Goal: Transaction & Acquisition: Purchase product/service

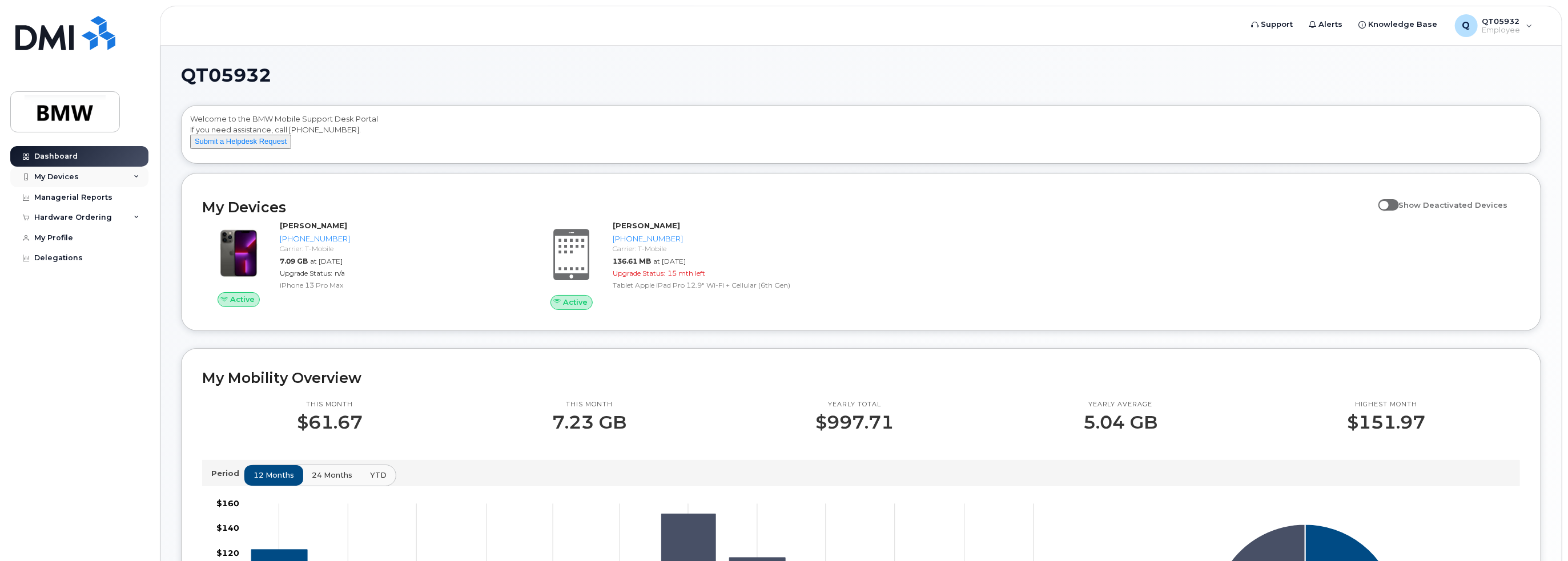
click at [134, 177] on icon at bounding box center [137, 177] width 6 height 6
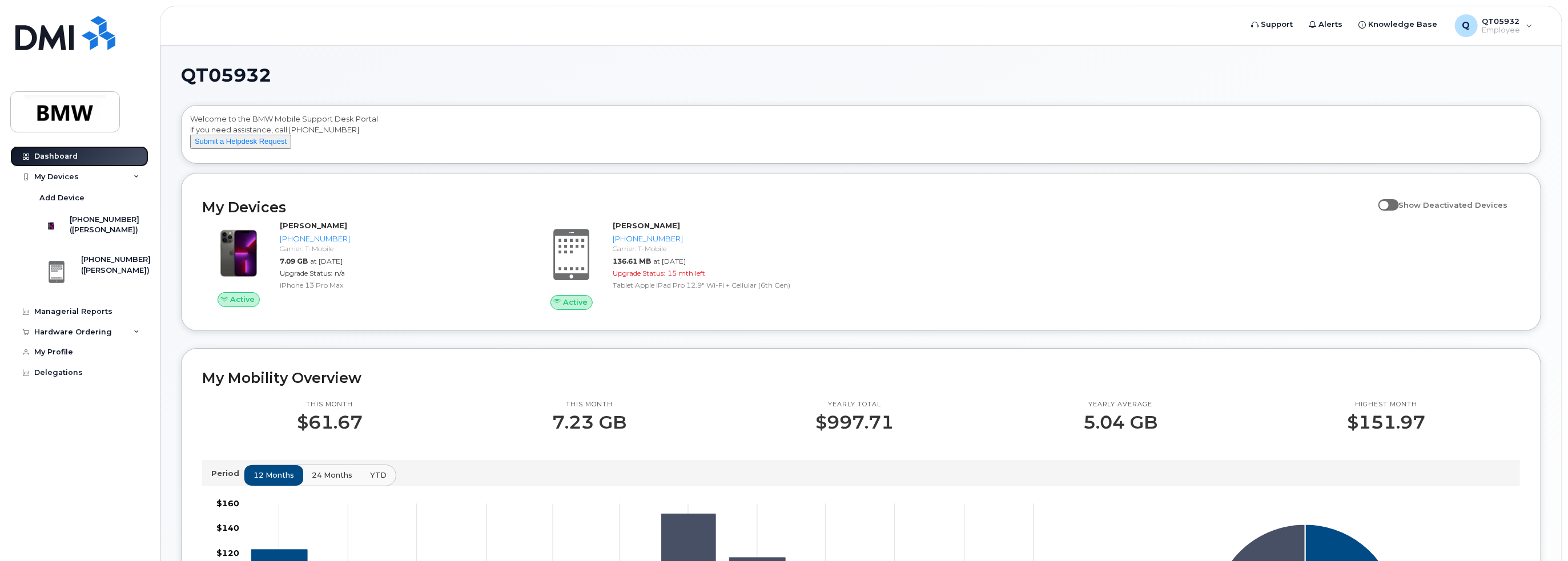
click at [103, 159] on link "Dashboard" at bounding box center [79, 156] width 138 height 20
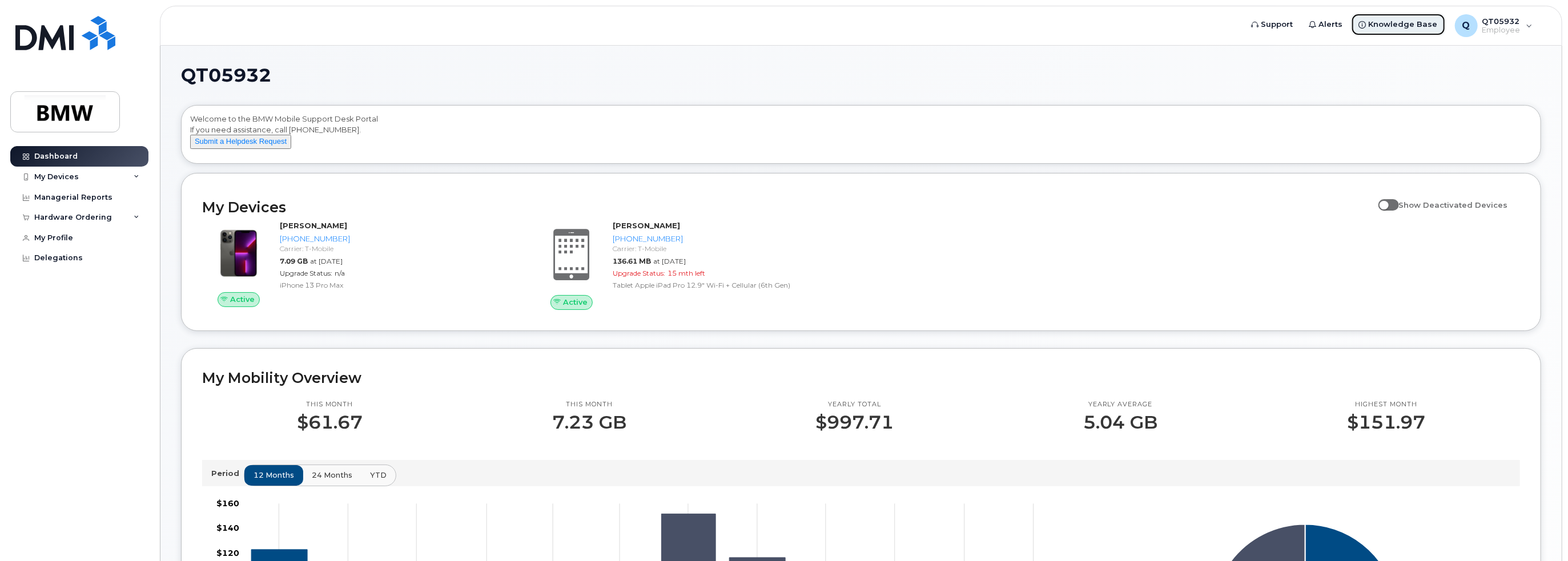
click at [1389, 23] on span "Knowledge Base" at bounding box center [1403, 24] width 69 height 11
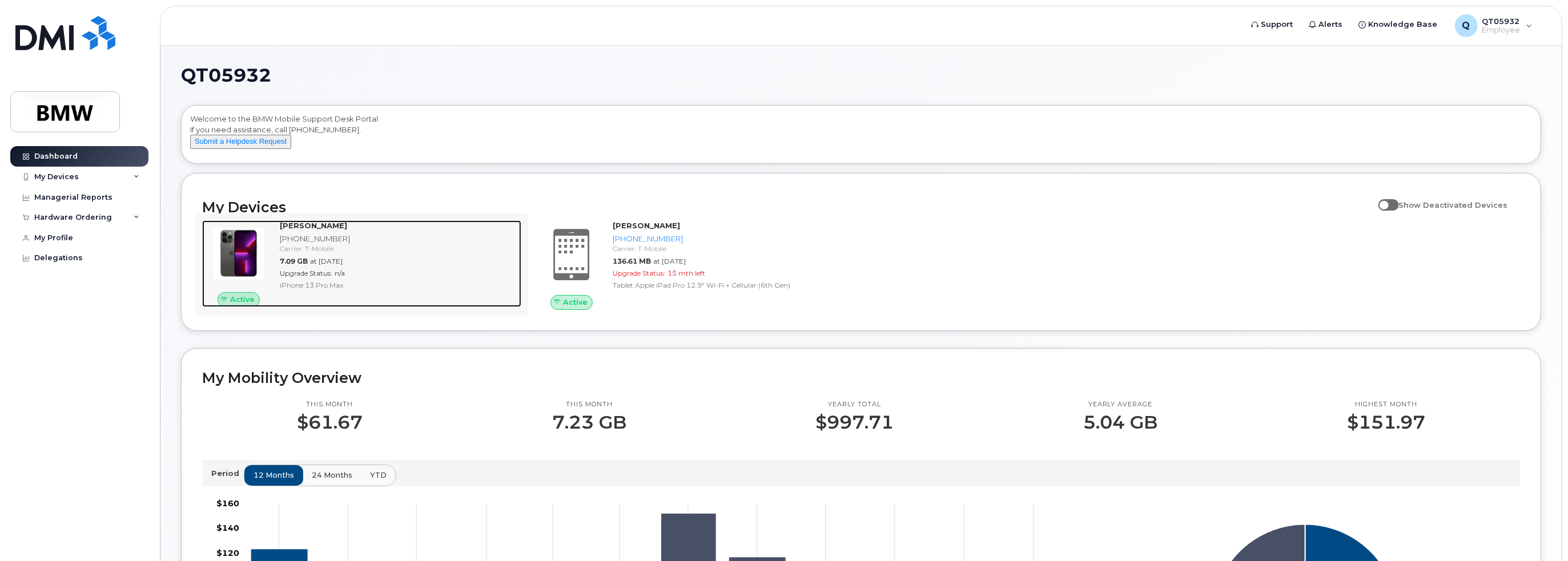
click at [242, 259] on img at bounding box center [239, 253] width 55 height 55
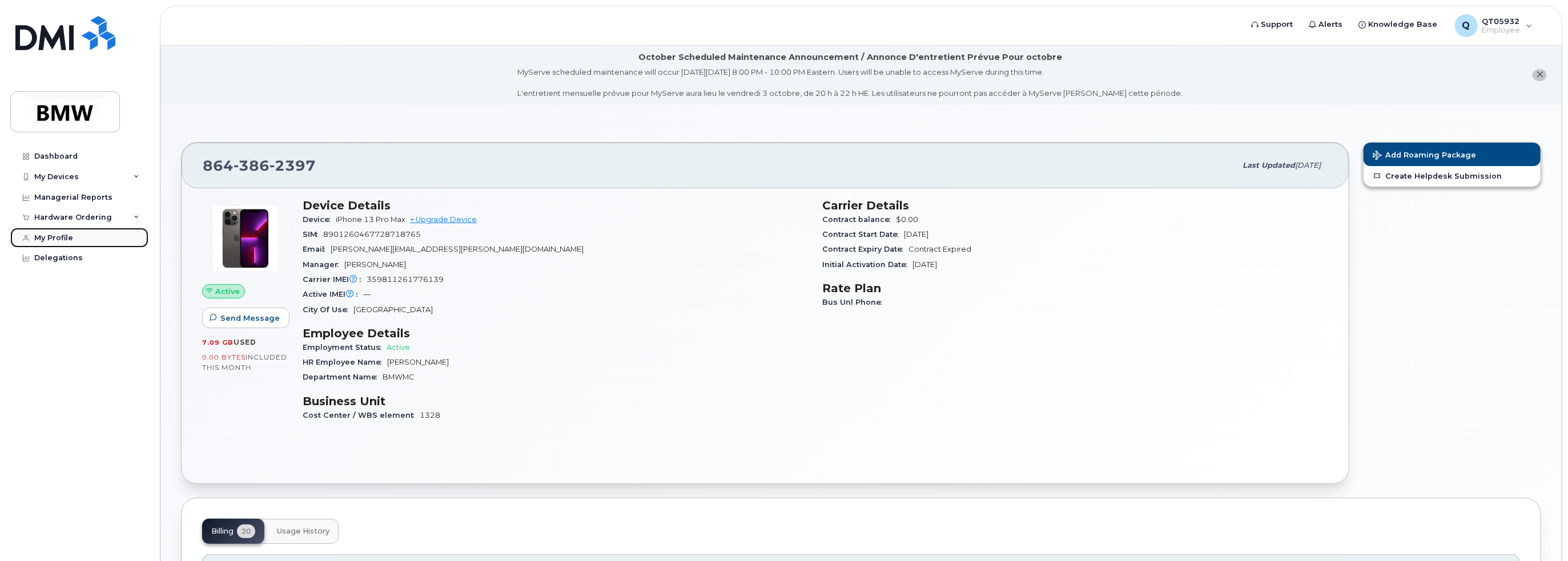
click at [58, 237] on div "My Profile" at bounding box center [53, 238] width 39 height 9
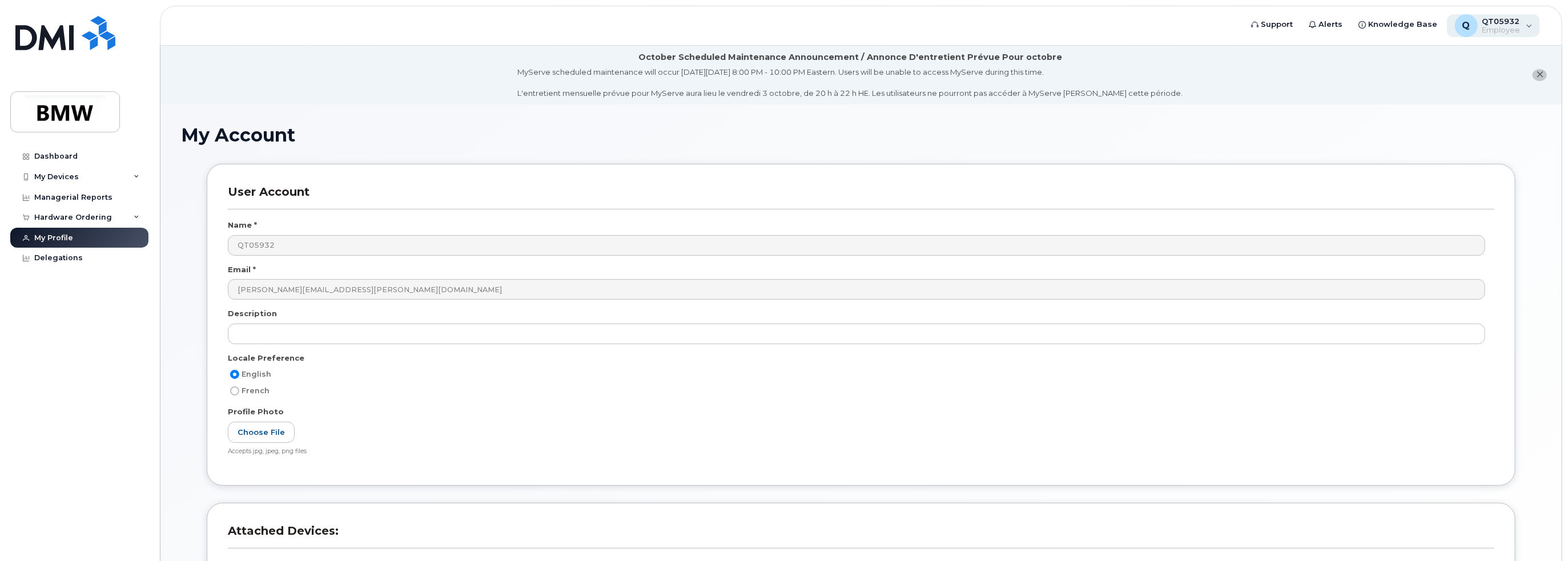
click at [1526, 26] on div "Q QT05932 Employee" at bounding box center [1494, 26] width 94 height 23
click at [1258, 95] on li "October Scheduled Maintenance Announcement / Annonce D'entretient Prévue Pour o…" at bounding box center [860, 75] width 1401 height 59
click at [109, 116] on img at bounding box center [65, 112] width 88 height 33
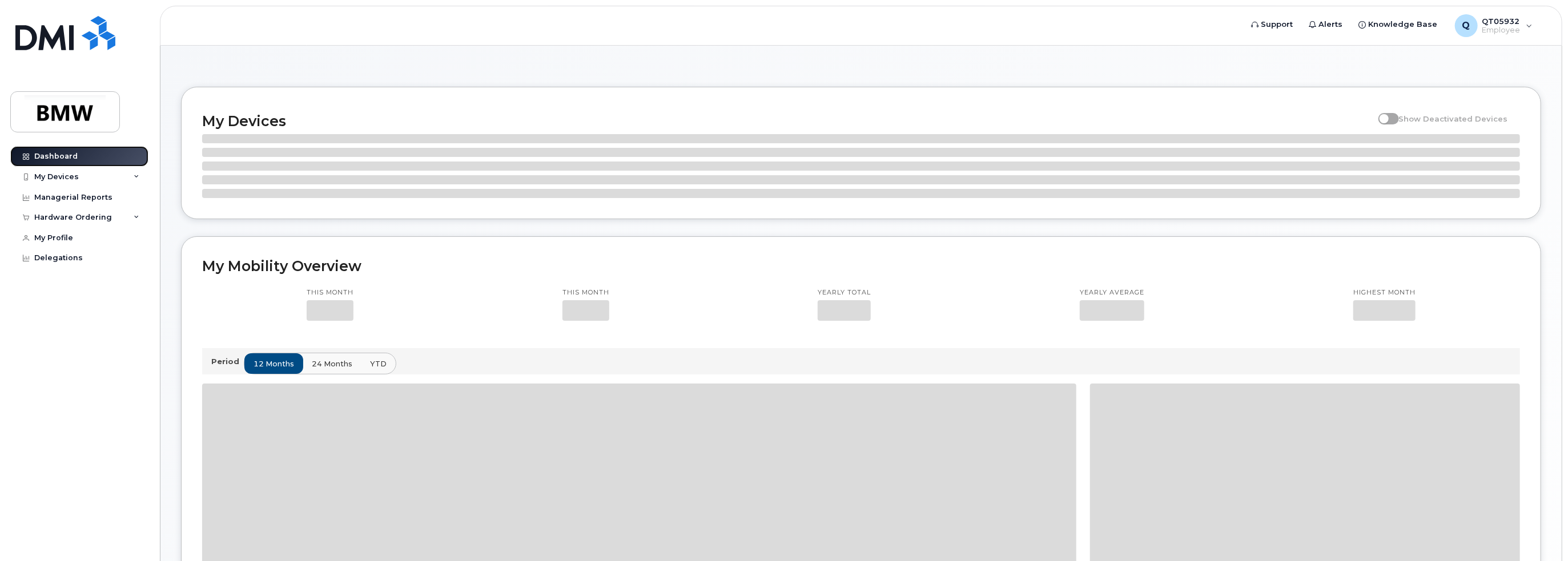
click at [64, 155] on div "Dashboard" at bounding box center [55, 156] width 43 height 9
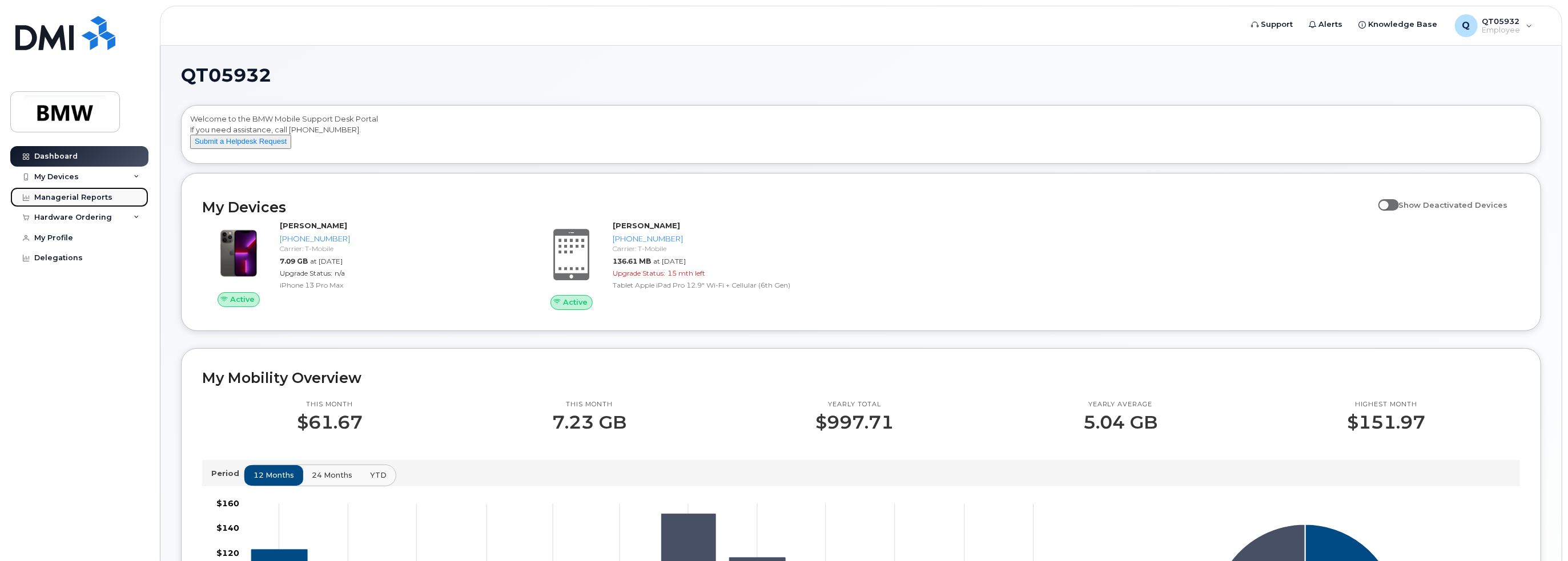
click at [85, 197] on div "Managerial Reports" at bounding box center [73, 198] width 79 height 9
click at [68, 121] on img at bounding box center [65, 112] width 88 height 33
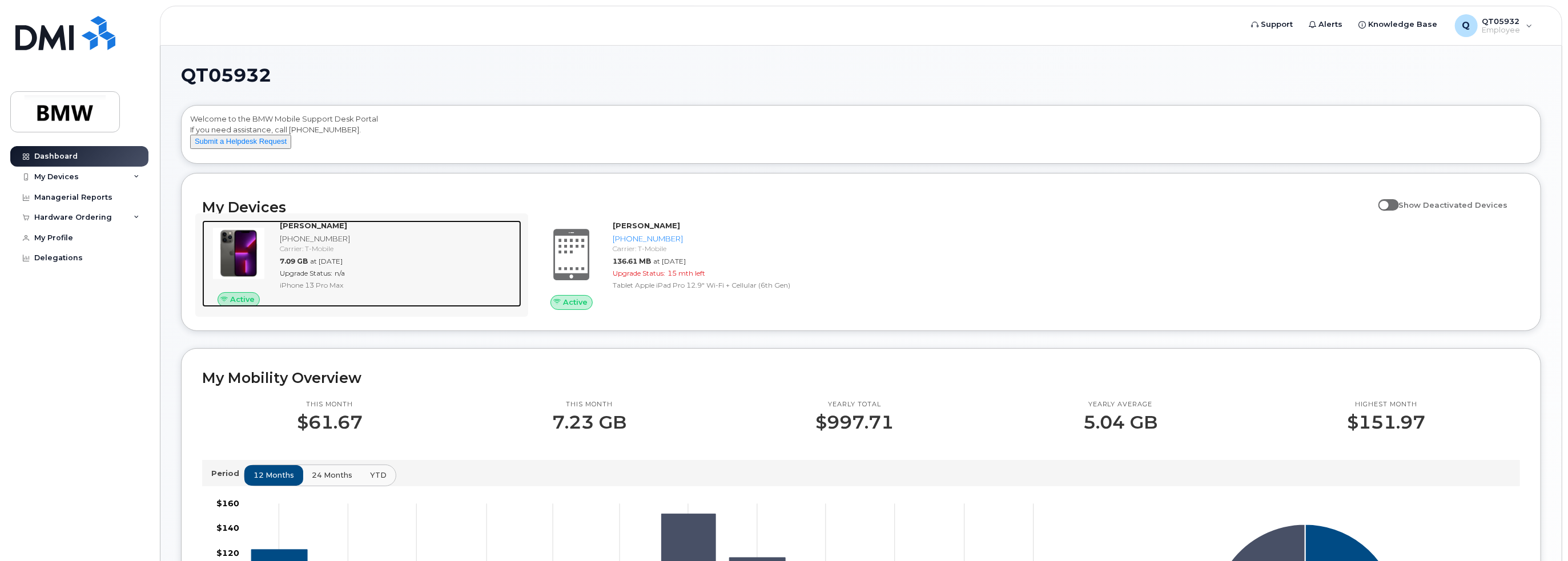
click at [236, 266] on img at bounding box center [239, 253] width 55 height 55
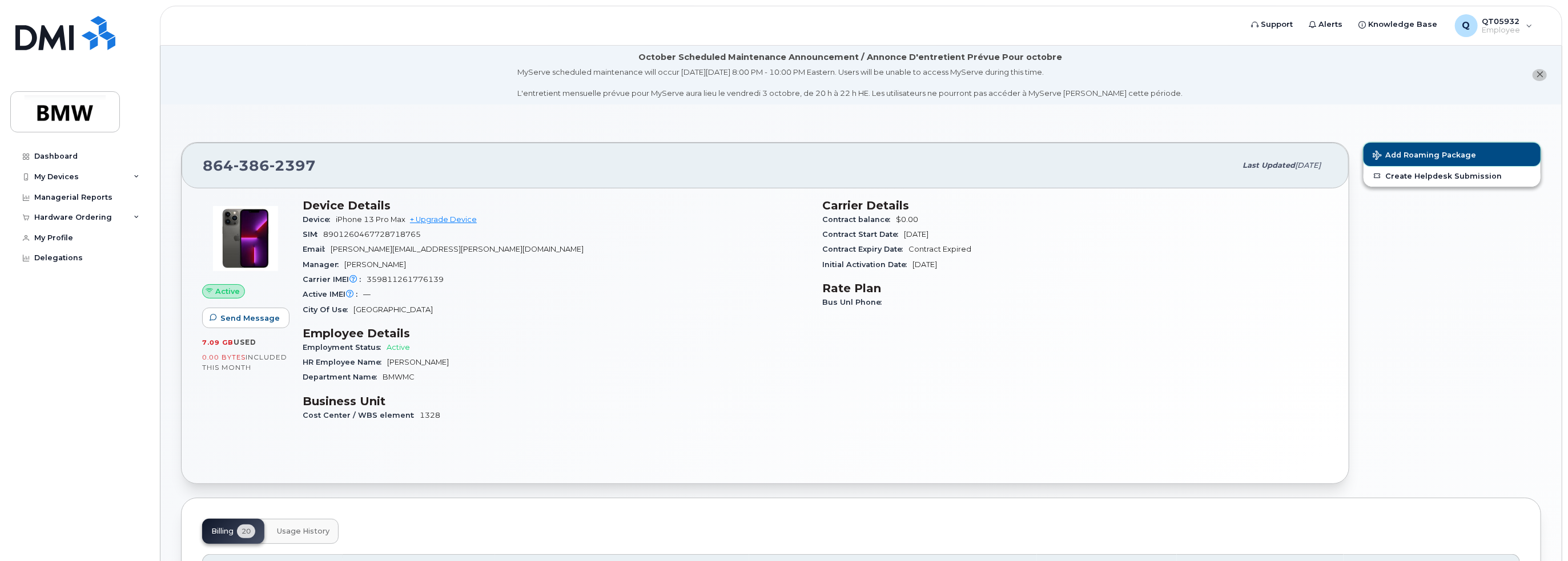
click at [1405, 154] on span "Add Roaming Package" at bounding box center [1424, 156] width 103 height 11
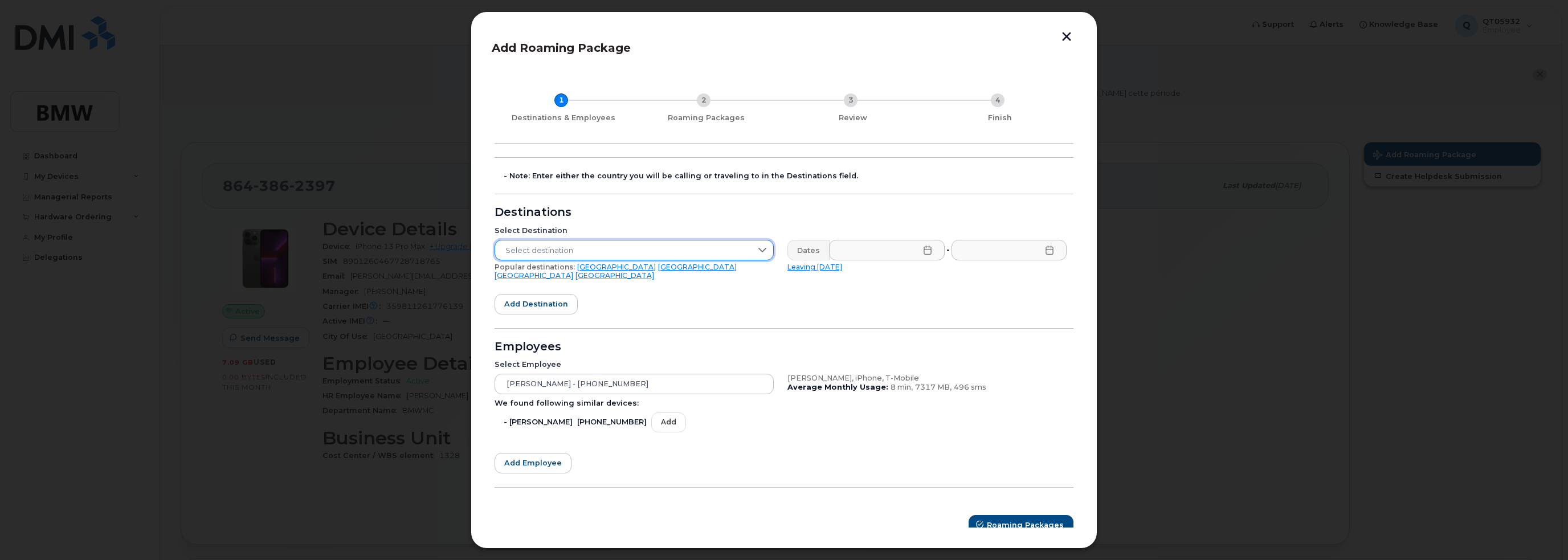
click at [634, 249] on span "Select destination" at bounding box center [623, 250] width 256 height 20
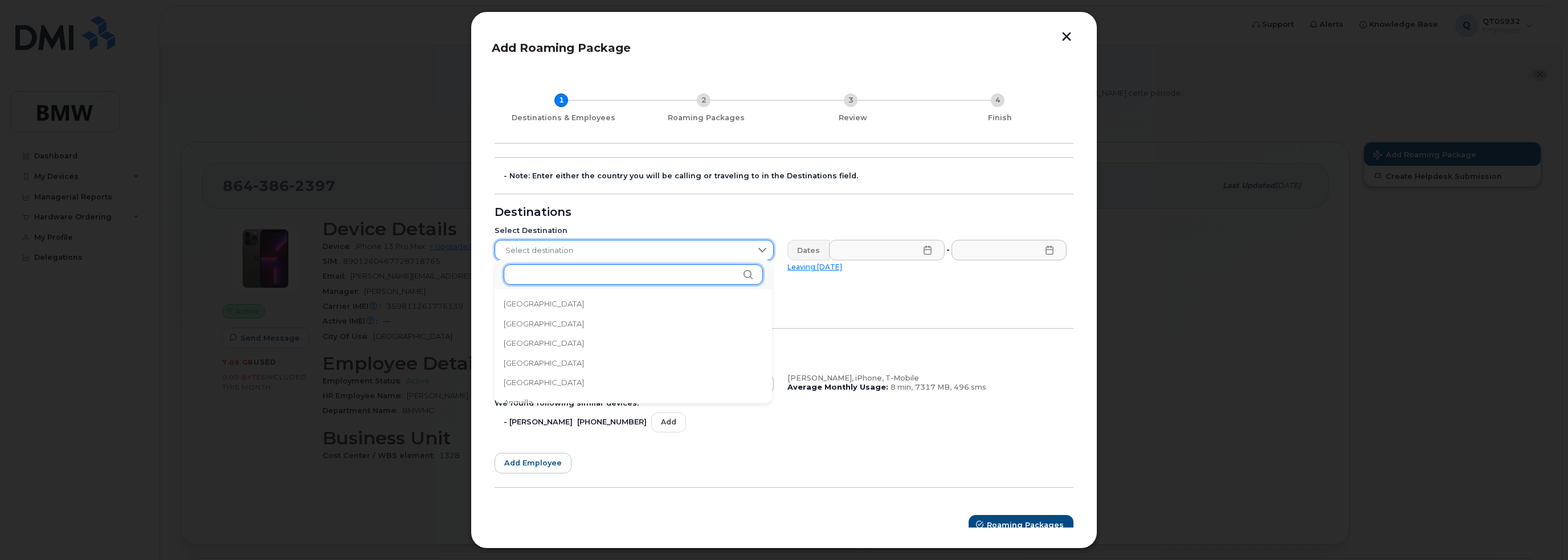
click at [649, 277] on input "text" at bounding box center [633, 274] width 259 height 20
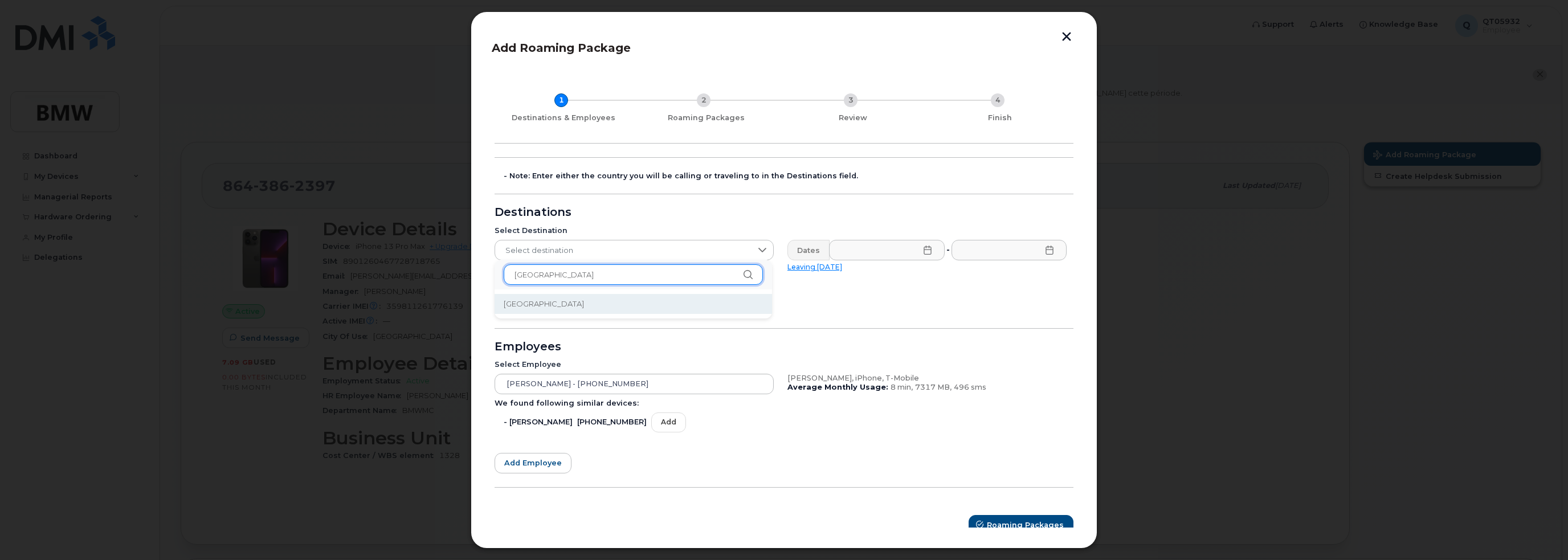
type input "[GEOGRAPHIC_DATA]"
click at [643, 308] on li "[GEOGRAPHIC_DATA]" at bounding box center [633, 304] width 277 height 20
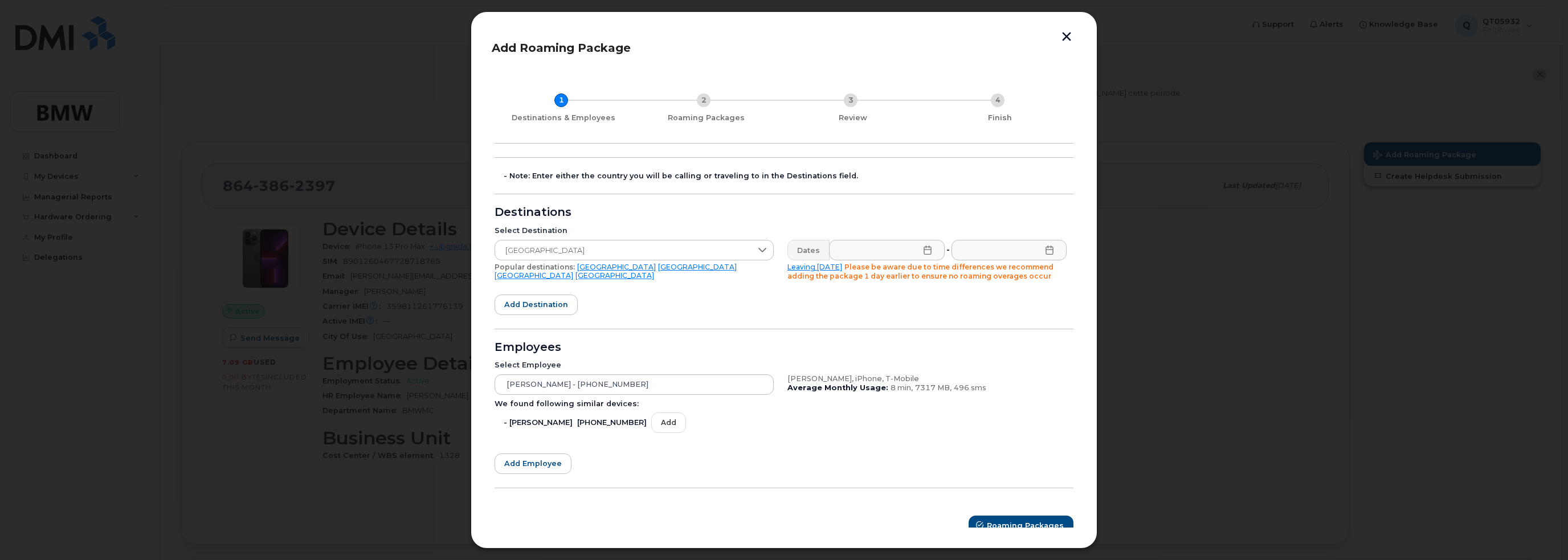
click at [924, 248] on icon at bounding box center [928, 250] width 9 height 9
click at [970, 471] on span "30" at bounding box center [970, 470] width 23 height 23
type input "[DATE]"
click at [1045, 251] on icon at bounding box center [1050, 250] width 9 height 9
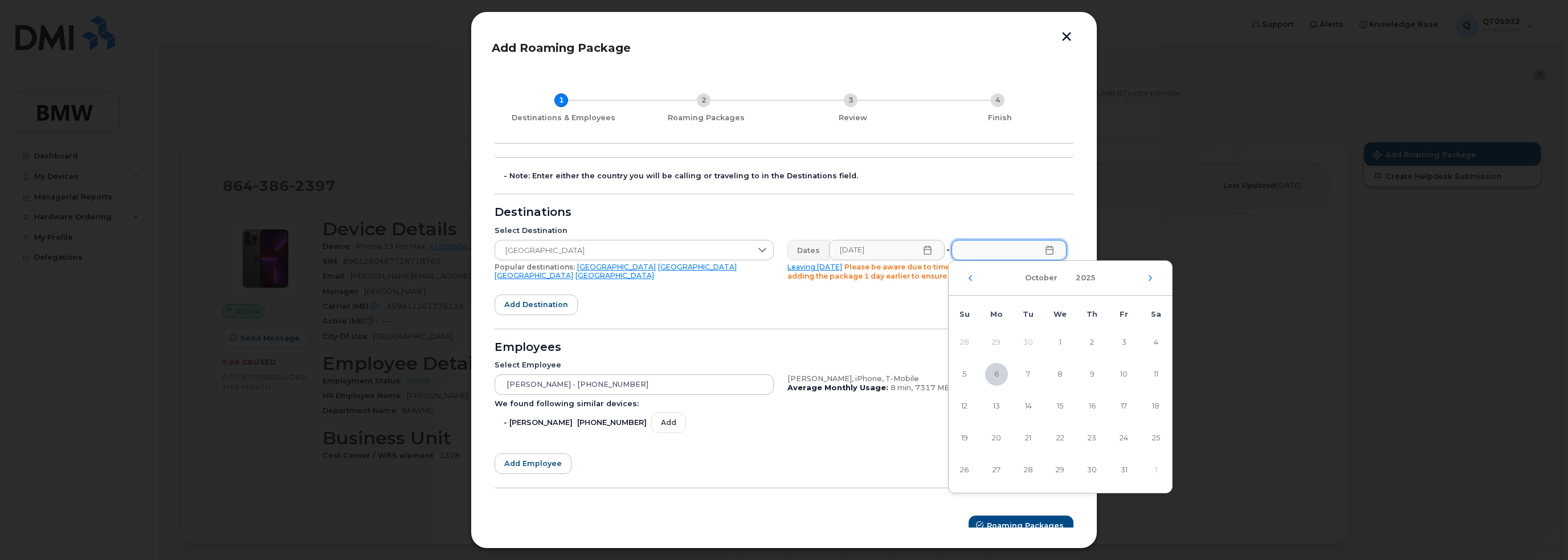
click at [1151, 281] on div "[DATE]" at bounding box center [1060, 278] width 223 height 35
click at [1150, 276] on icon "Next Month" at bounding box center [1150, 277] width 4 height 6
click at [1155, 375] on span "8" at bounding box center [1156, 375] width 23 height 23
type input "[DATE]"
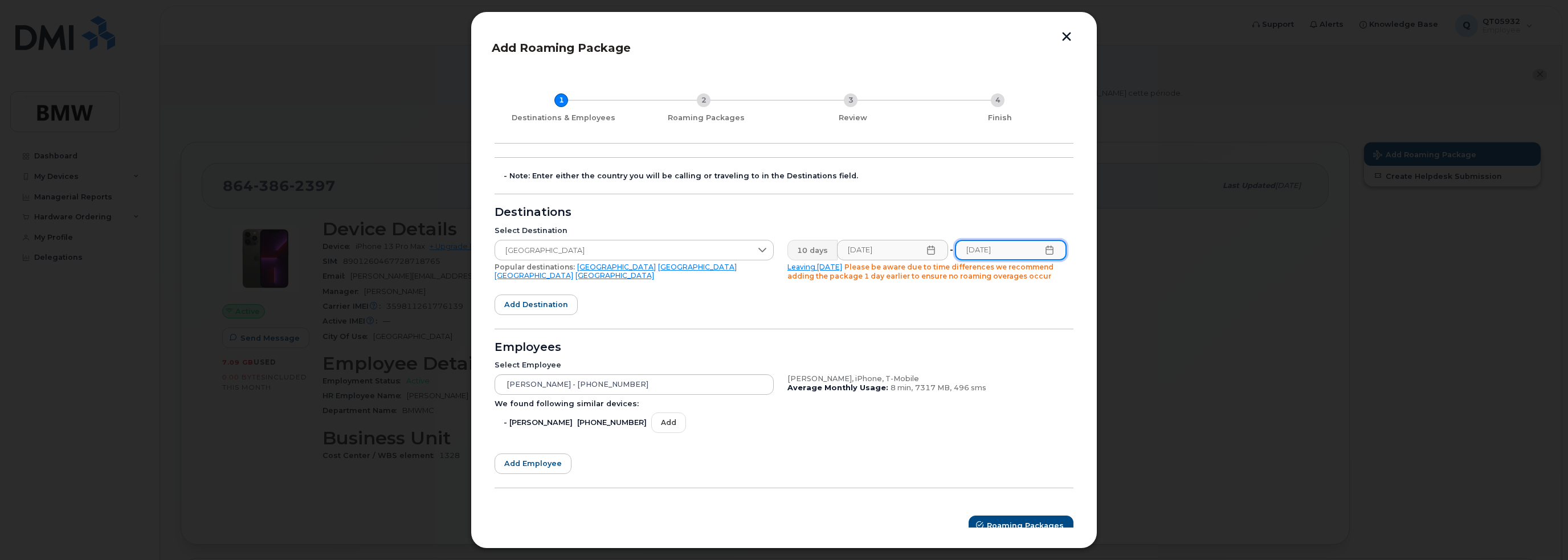
scroll to position [11, 0]
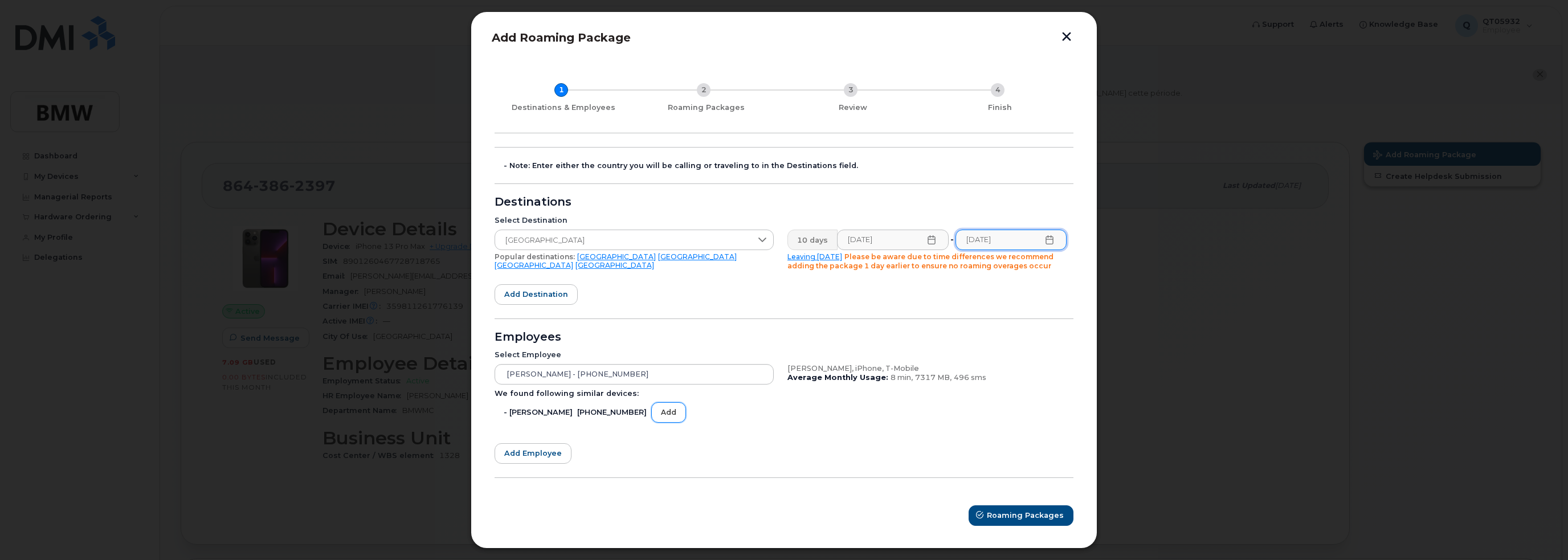
click at [651, 413] on button "Add" at bounding box center [668, 412] width 35 height 20
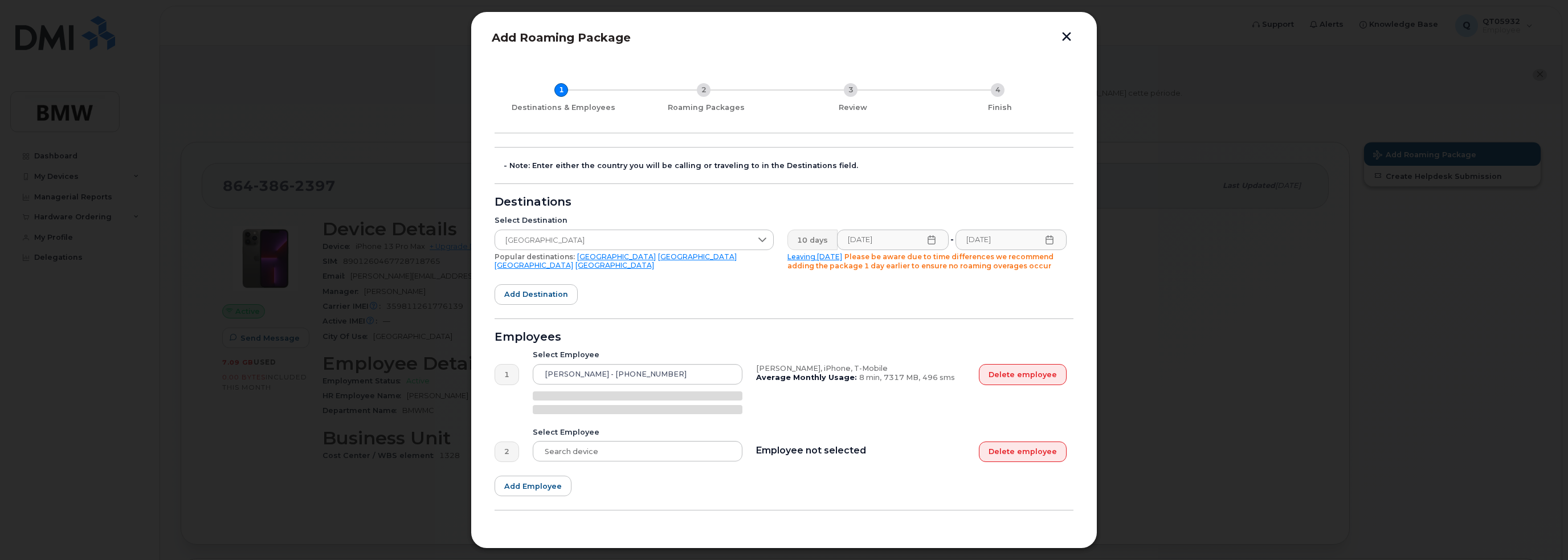
type input "[PERSON_NAME] - [PHONE_NUMBER]"
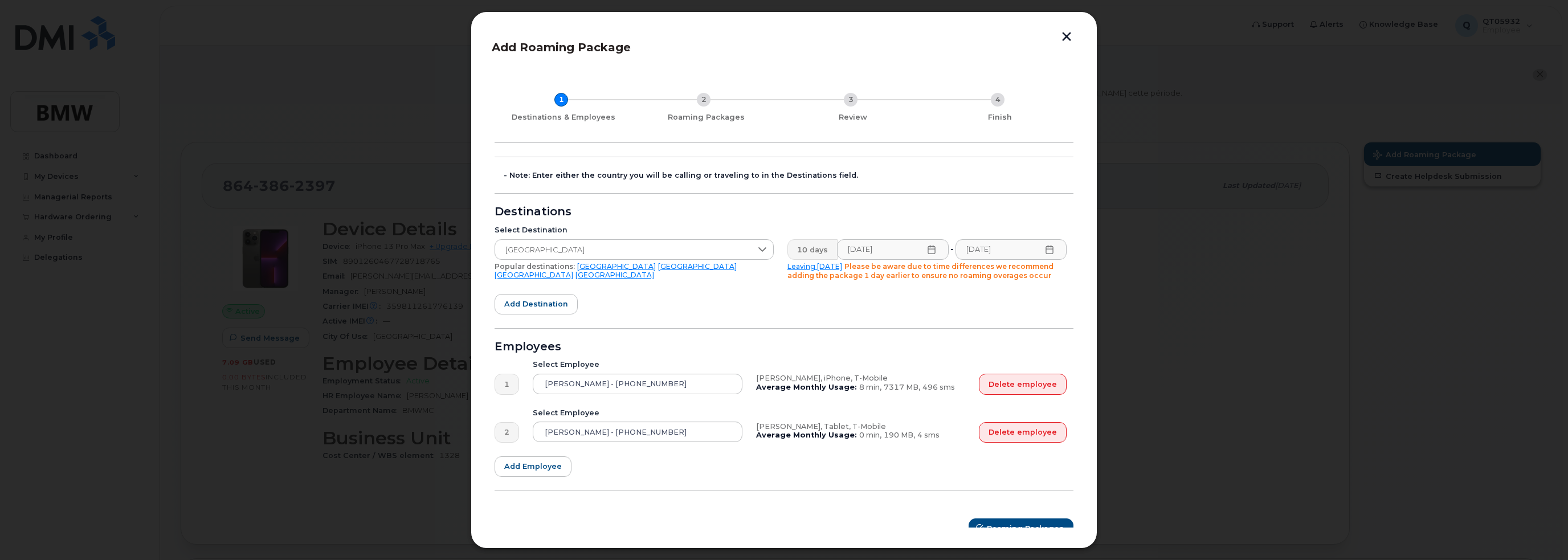
scroll to position [0, 0]
click at [589, 250] on span "[GEOGRAPHIC_DATA]" at bounding box center [623, 250] width 256 height 20
click at [549, 308] on li "[GEOGRAPHIC_DATA]" at bounding box center [633, 304] width 277 height 20
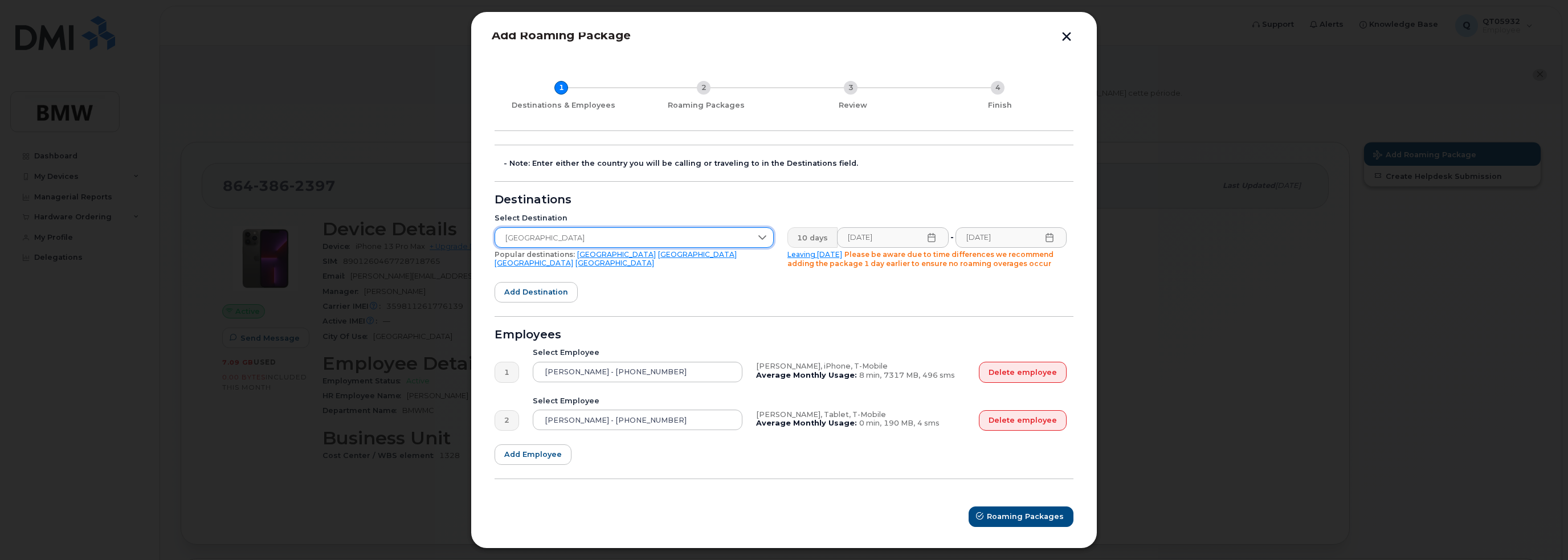
scroll to position [14, 0]
click at [1015, 517] on span "Roaming Packages" at bounding box center [1025, 516] width 77 height 11
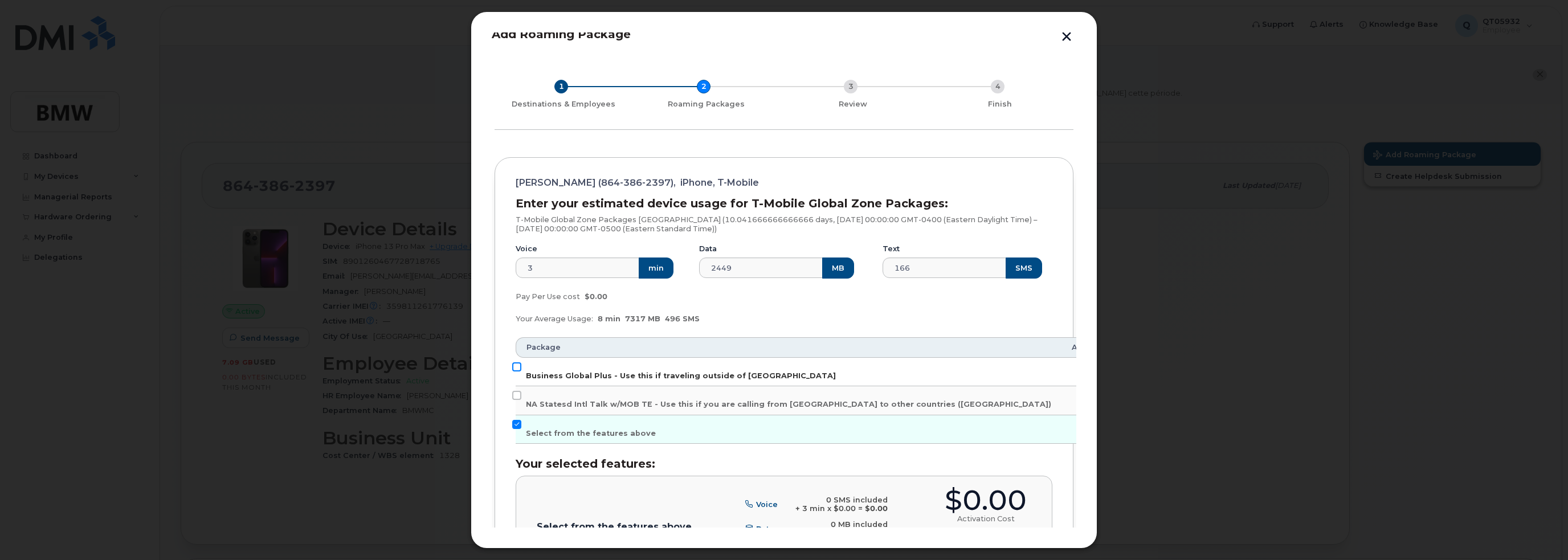
click at [512, 364] on input "Business Global Plus - Use this if traveling outside of [GEOGRAPHIC_DATA]" at bounding box center [517, 367] width 9 height 9
checkbox input "true"
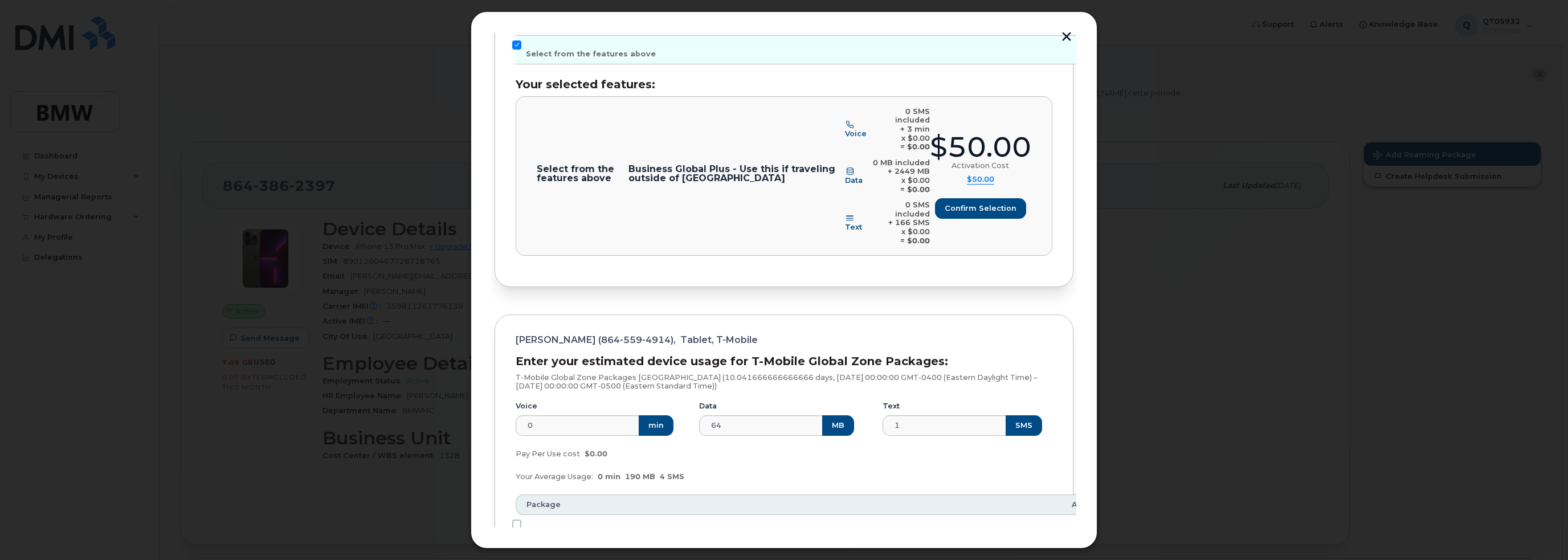
scroll to position [641, 0]
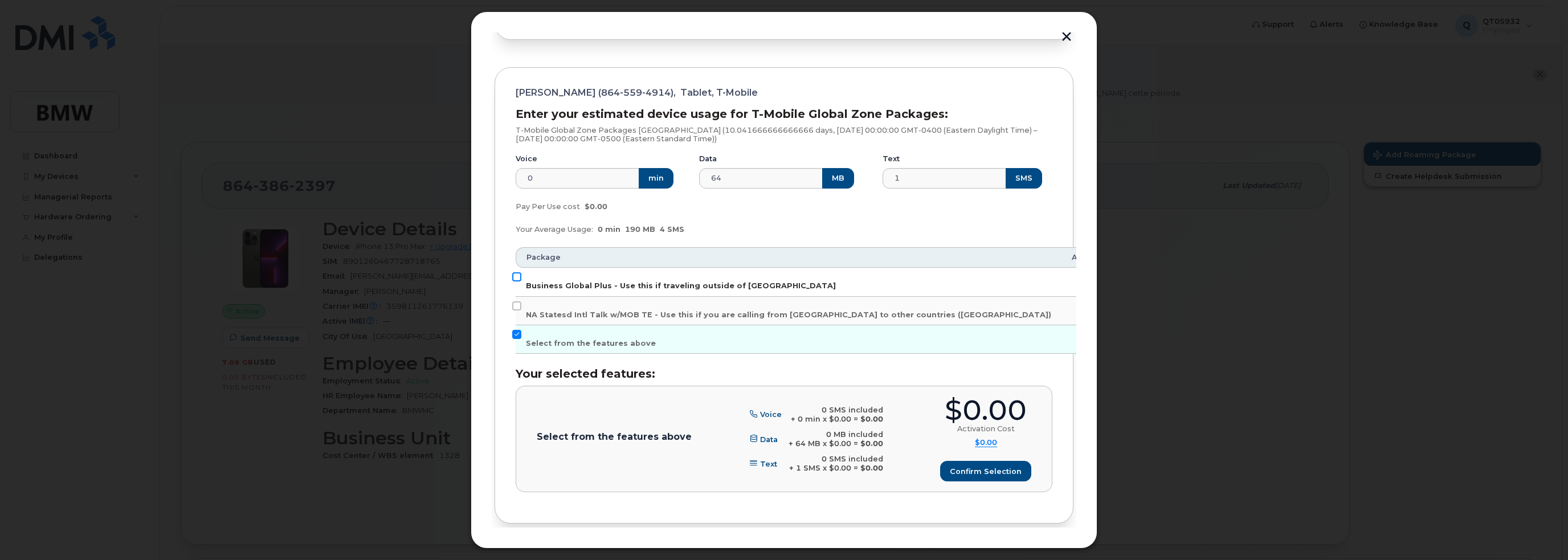
click at [515, 272] on input "Business Global Plus - Use this if traveling outside of [GEOGRAPHIC_DATA]" at bounding box center [517, 277] width 9 height 9
checkbox input "true"
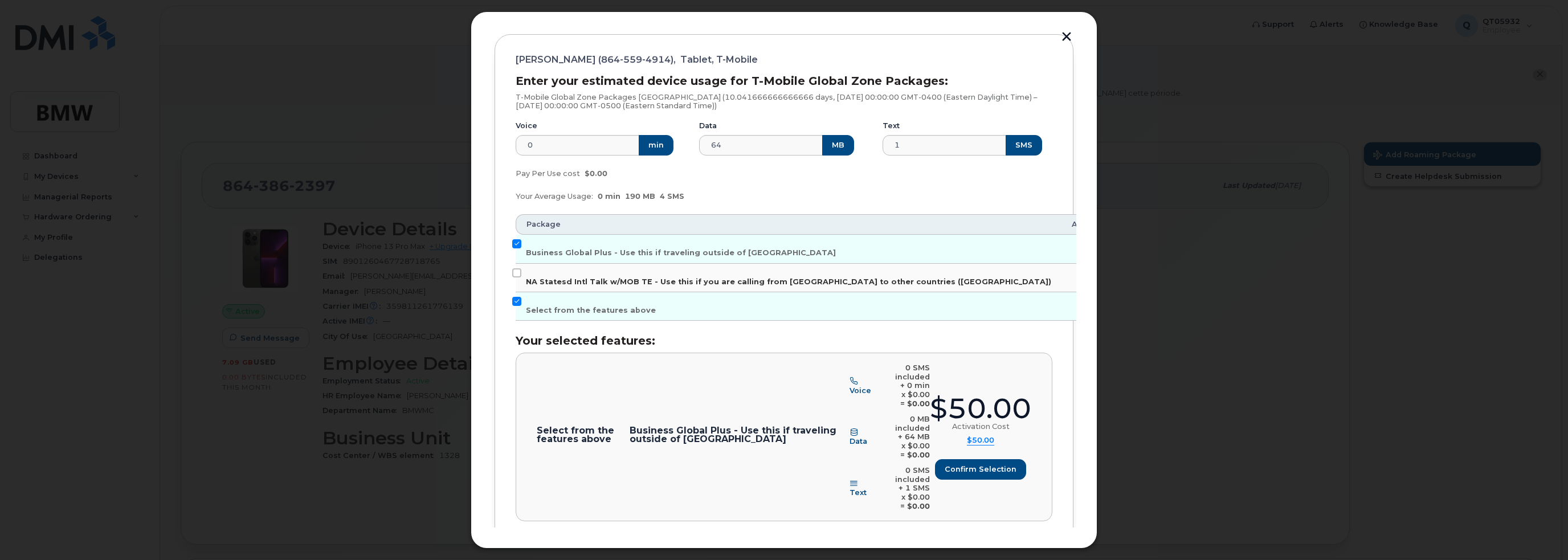
scroll to position [693, 0]
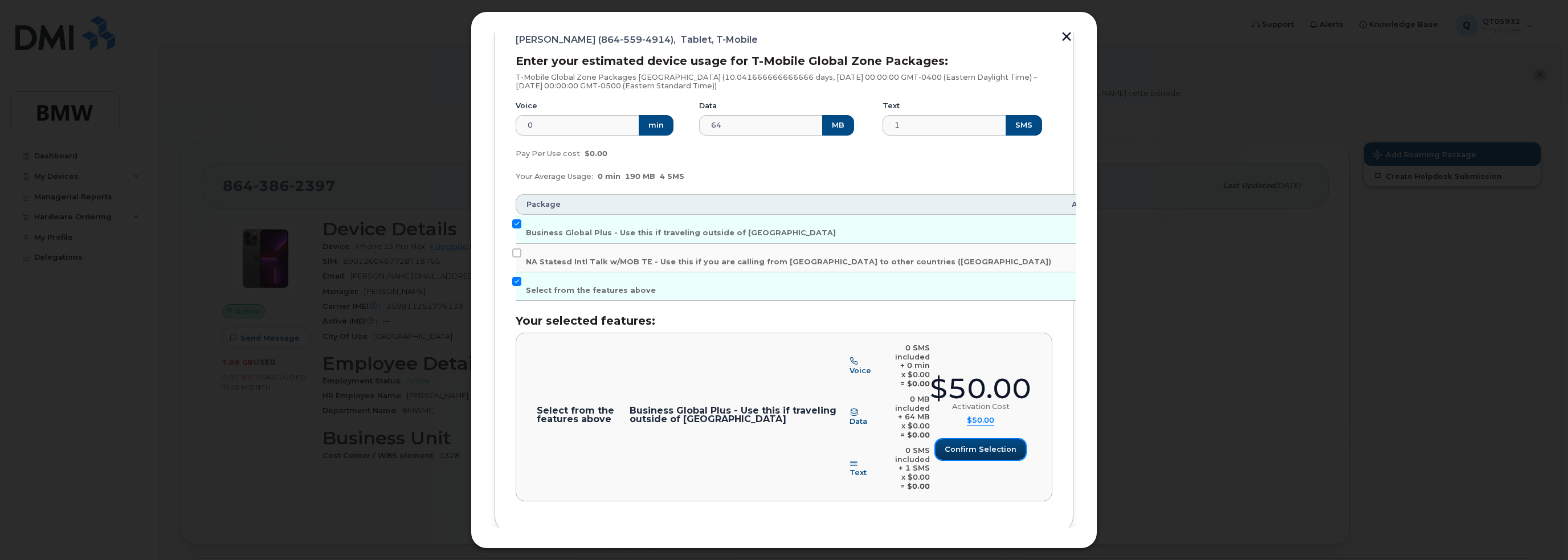
click at [983, 444] on span "Confirm selection" at bounding box center [980, 449] width 72 height 11
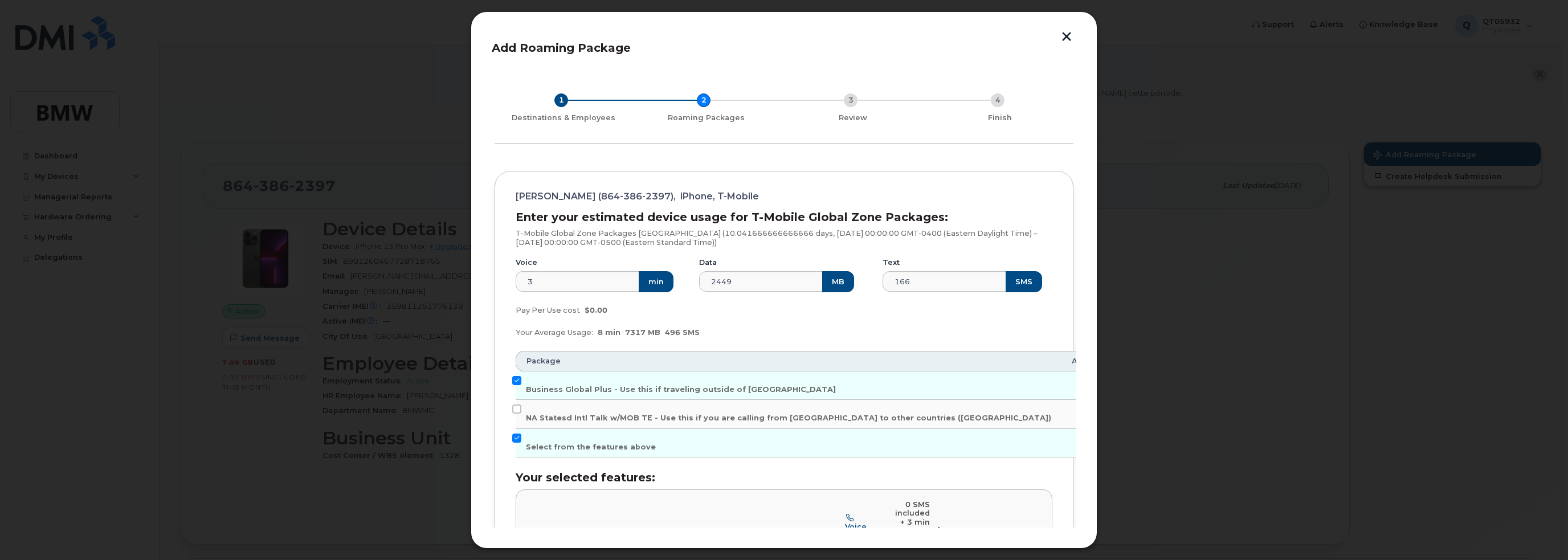
scroll to position [380, 0]
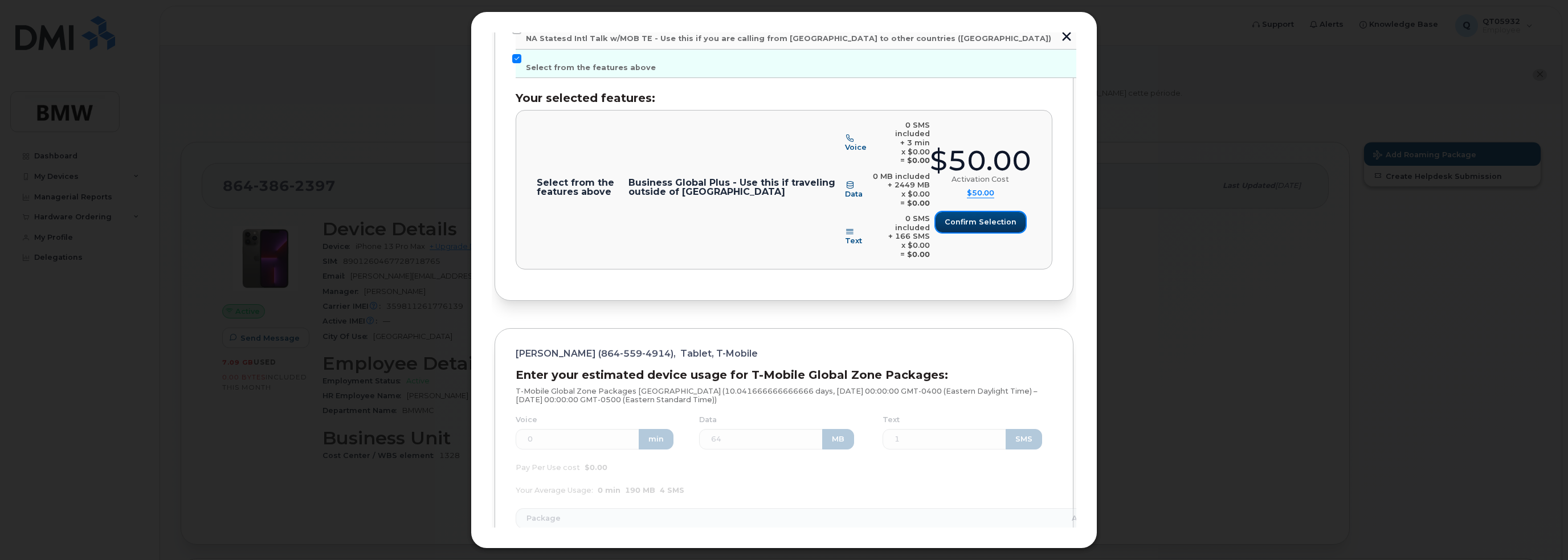
click at [958, 216] on span "Confirm selection" at bounding box center [980, 222] width 72 height 11
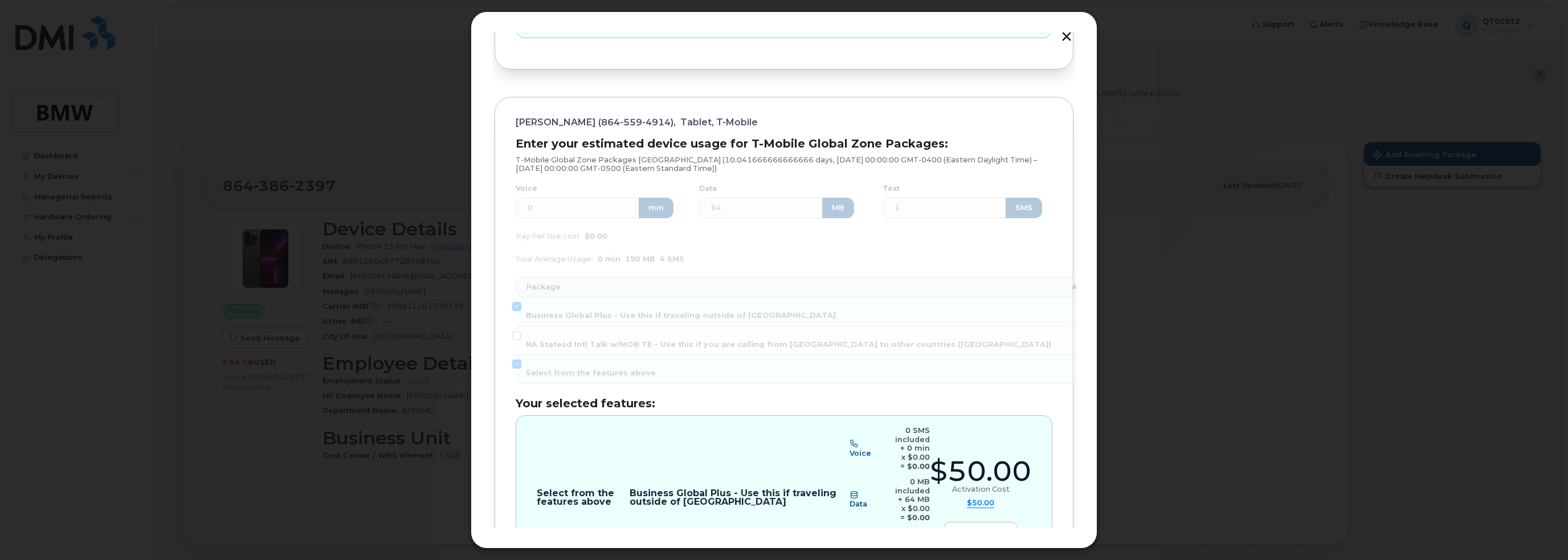
scroll to position [693, 0]
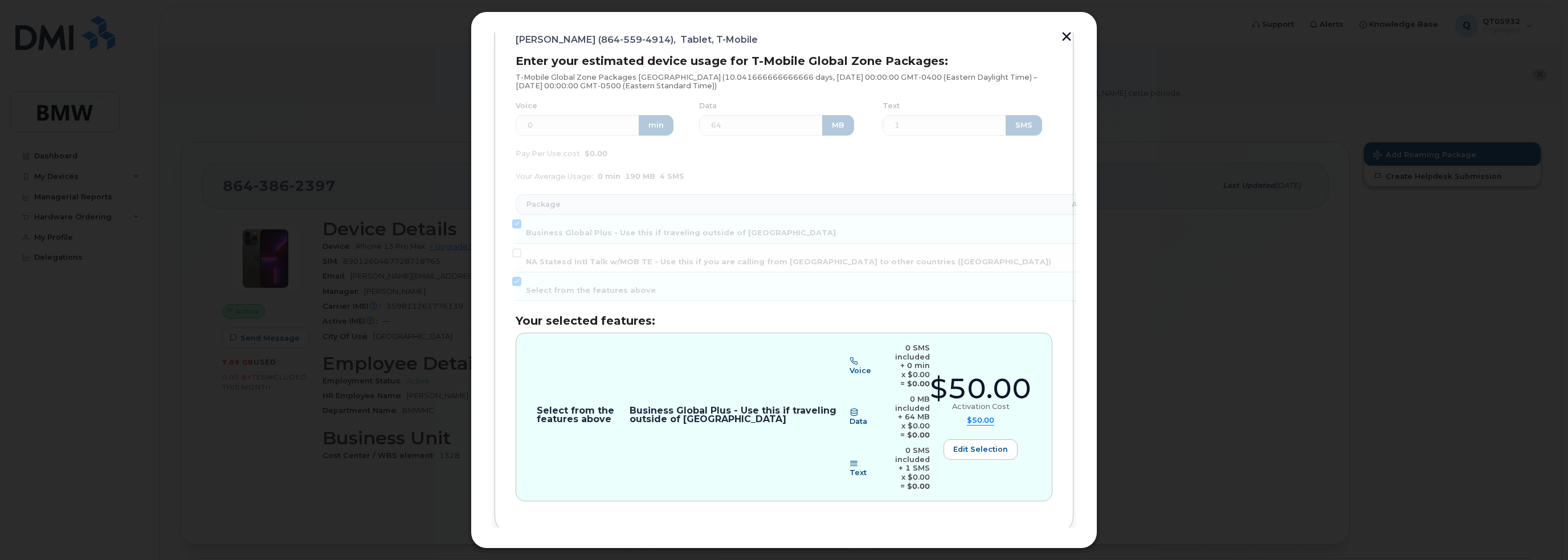
click at [1037, 559] on span "Review" at bounding box center [1041, 571] width 29 height 11
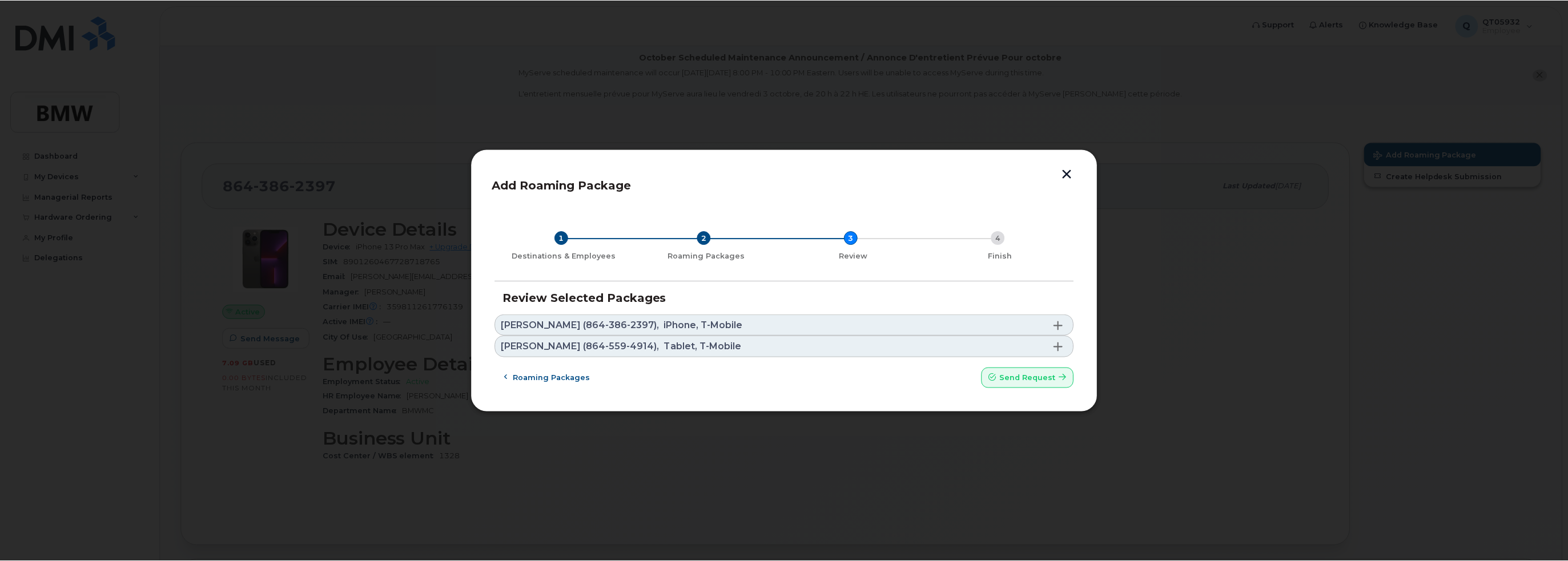
scroll to position [0, 0]
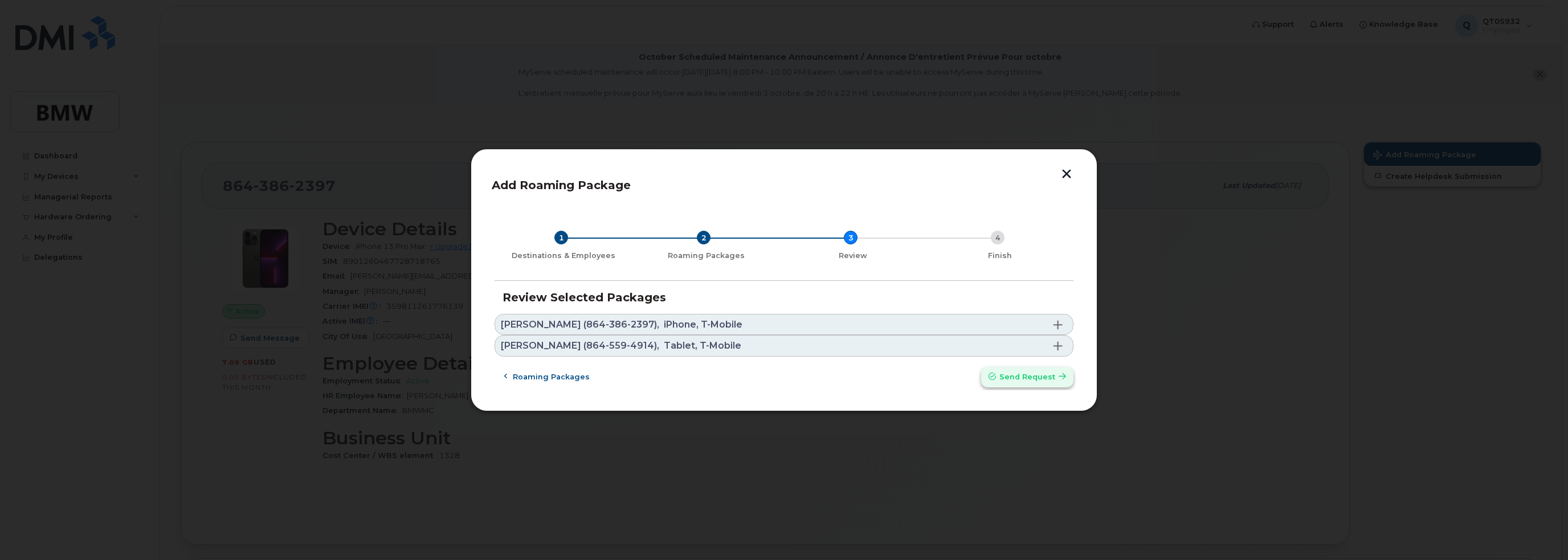
click at [1044, 375] on span "Send request" at bounding box center [1027, 377] width 56 height 11
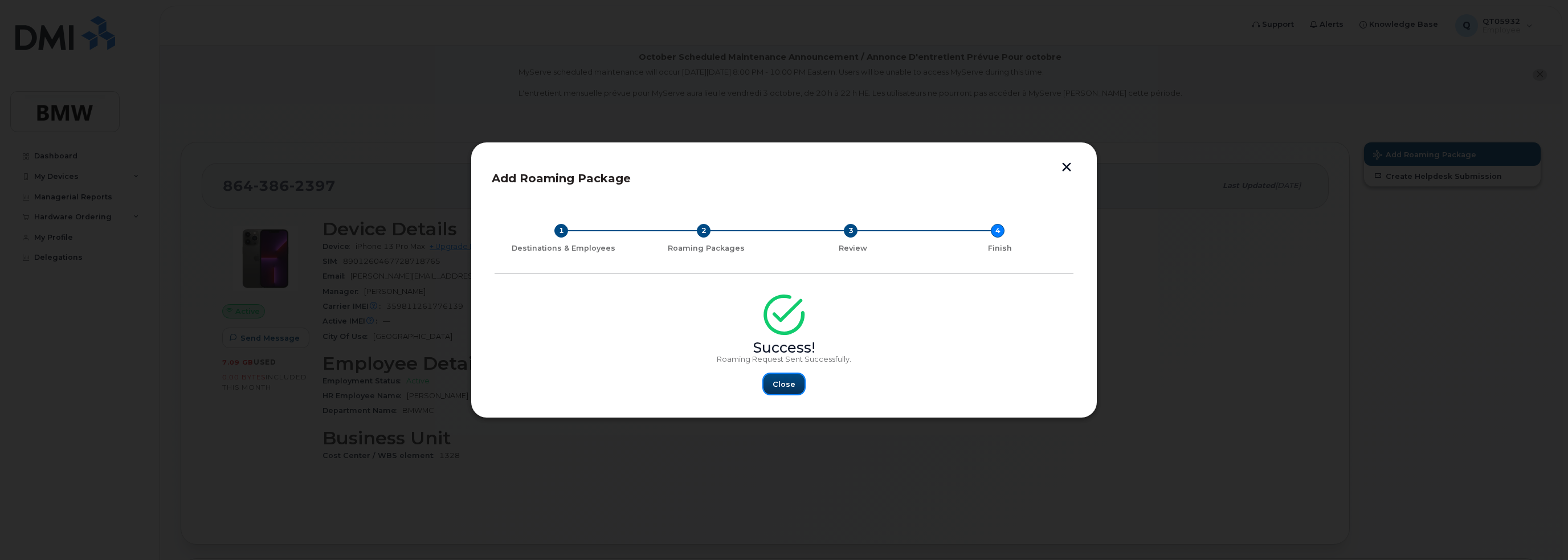
click at [781, 382] on span "Close" at bounding box center [784, 384] width 23 height 11
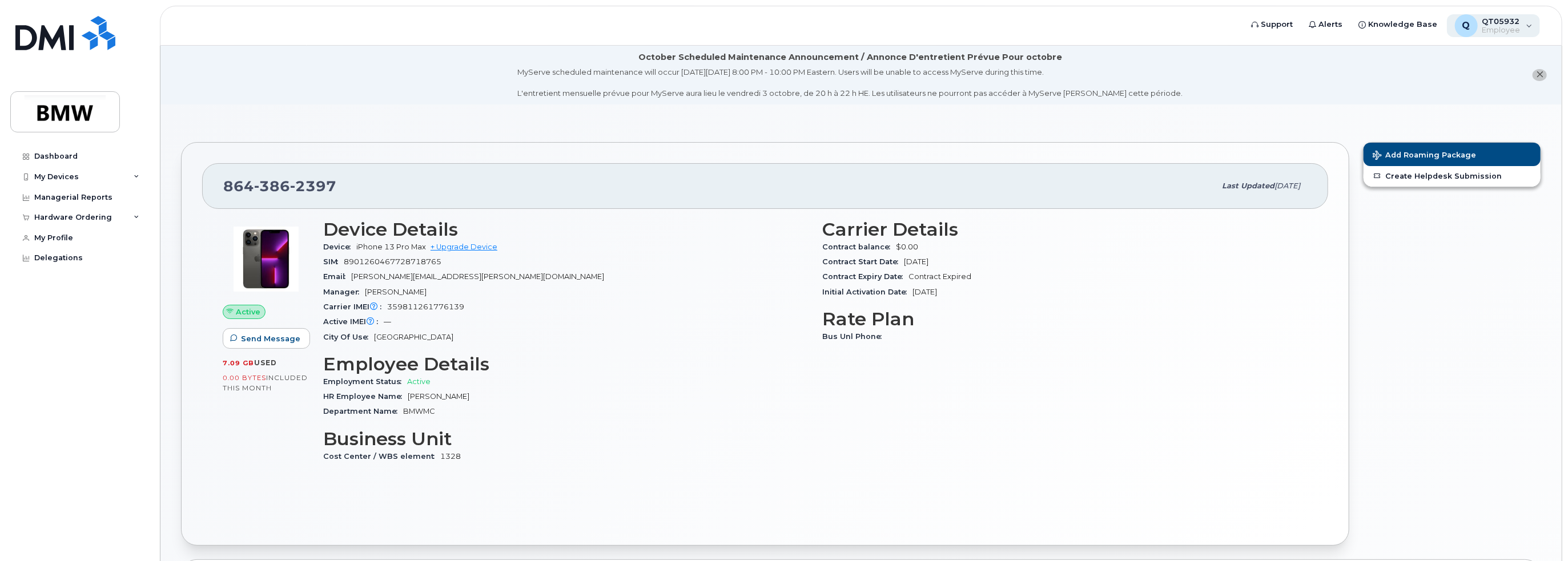
click at [1529, 25] on div "Q QT05932 Employee" at bounding box center [1494, 26] width 94 height 23
click at [1418, 109] on div "Sign out" at bounding box center [1458, 113] width 165 height 21
